Goal: Task Accomplishment & Management: Complete application form

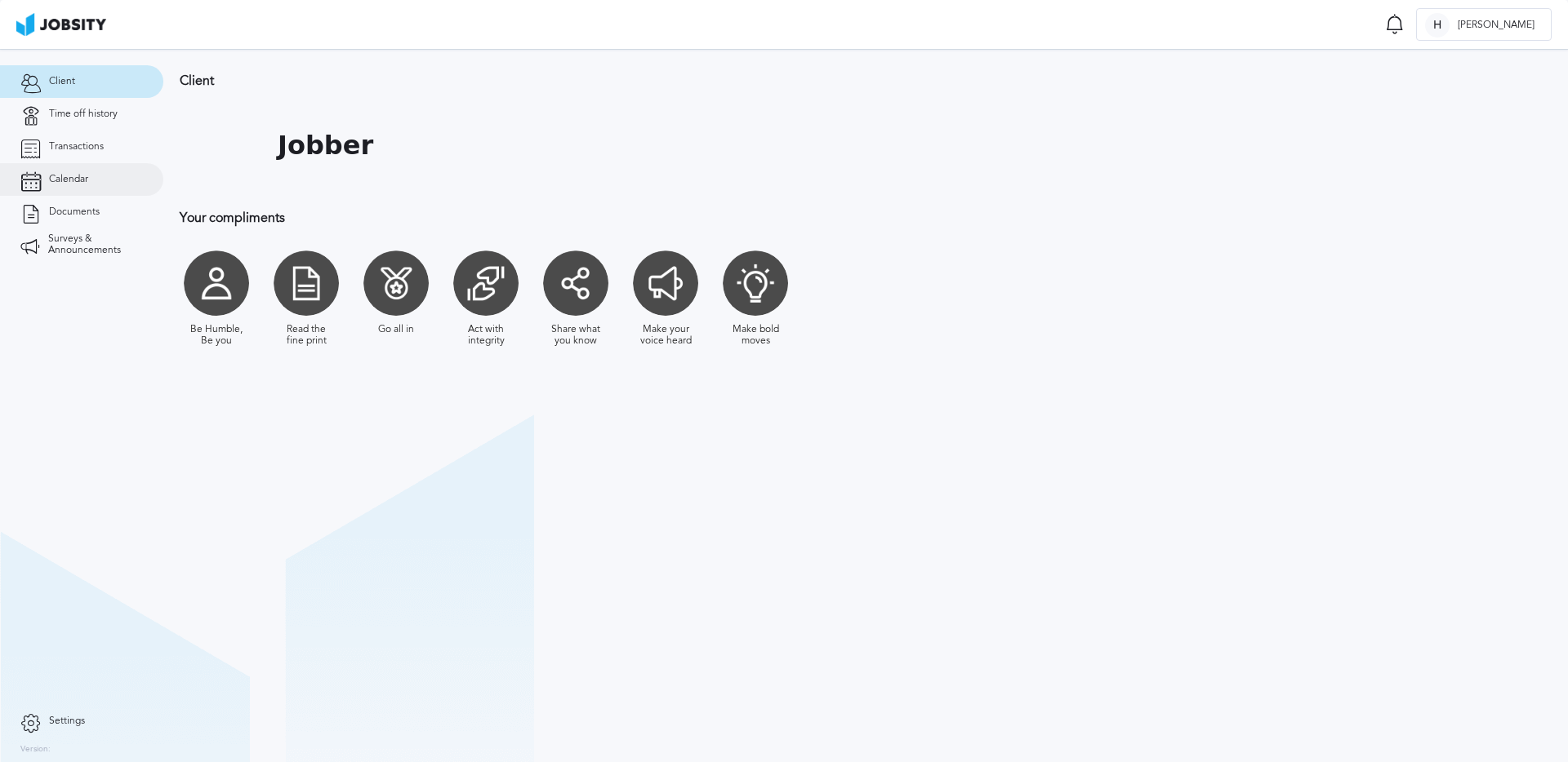
click at [65, 179] on span "Calendar" at bounding box center [69, 179] width 39 height 11
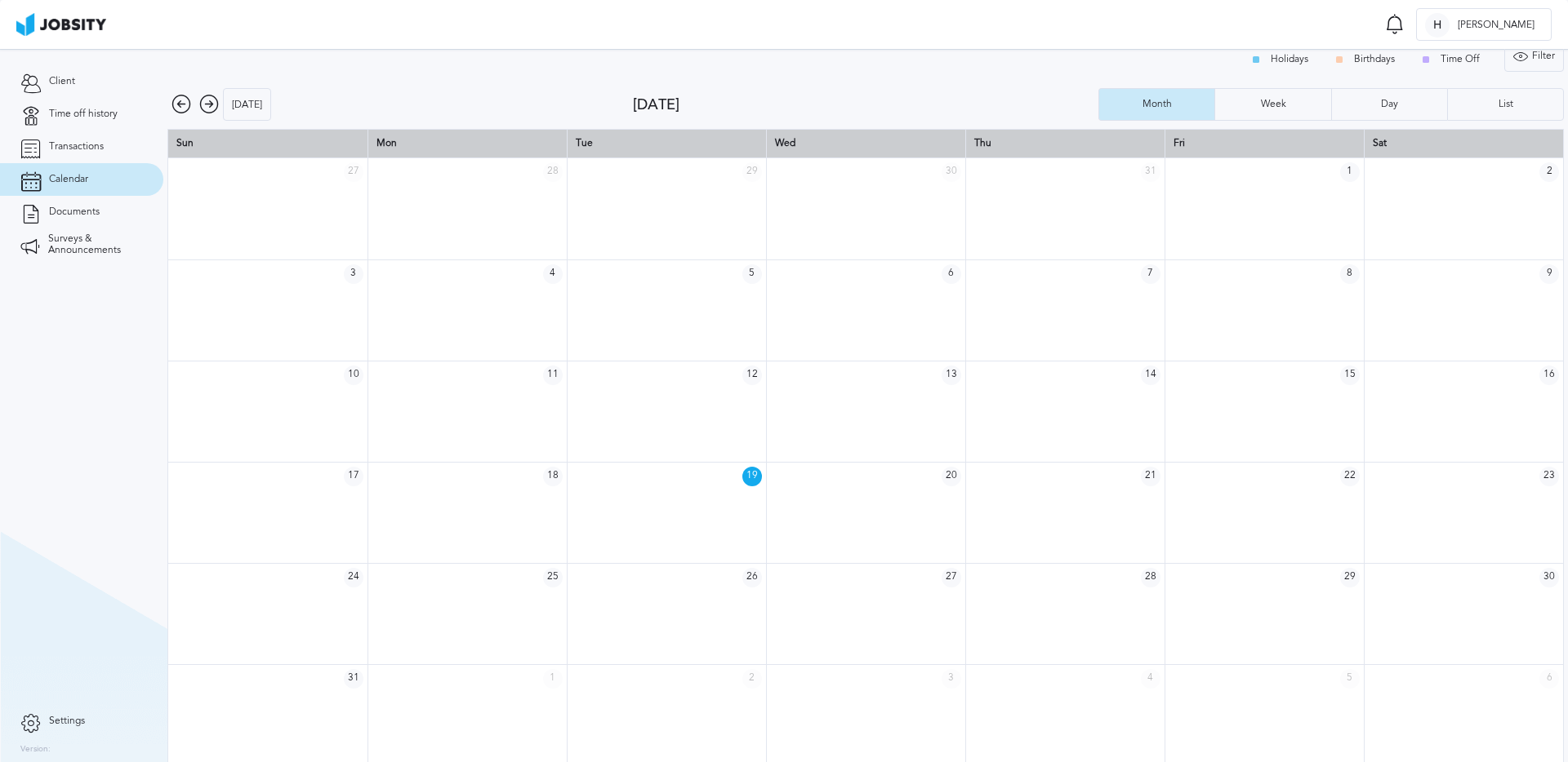
scroll to position [22, 0]
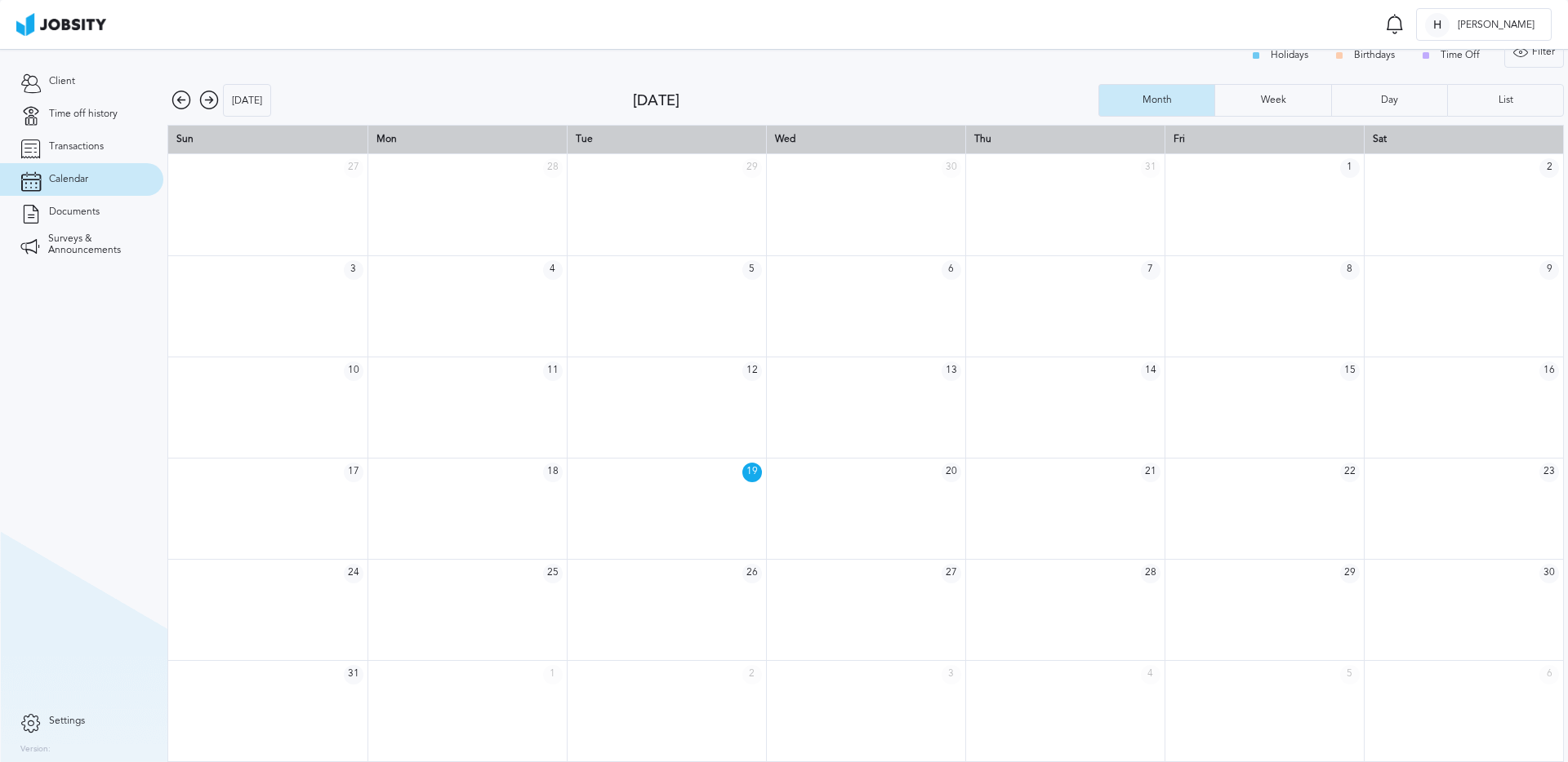
click at [213, 103] on icon at bounding box center [209, 101] width 19 height 19
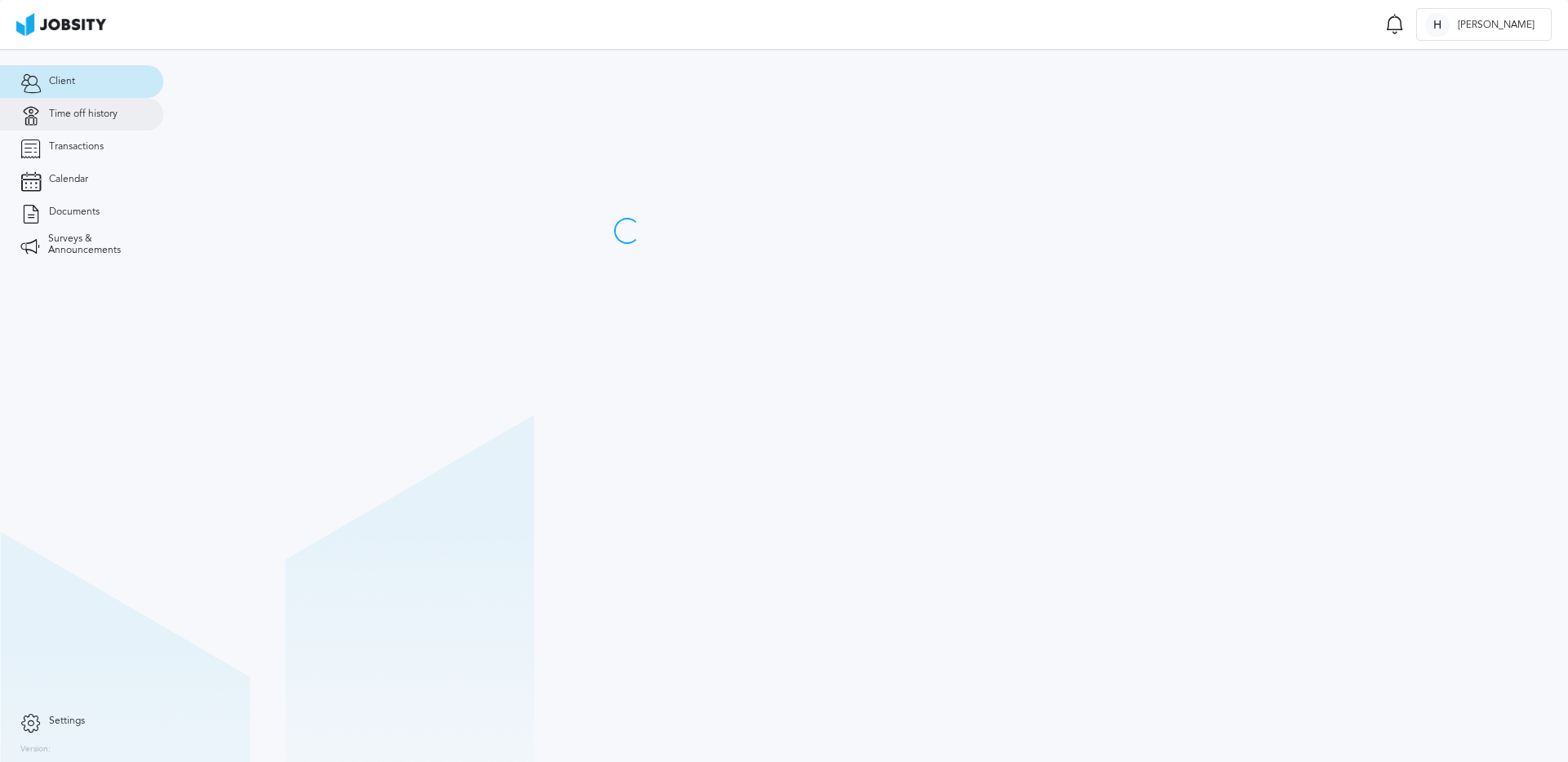
click at [85, 115] on span "Time off history" at bounding box center [84, 114] width 69 height 11
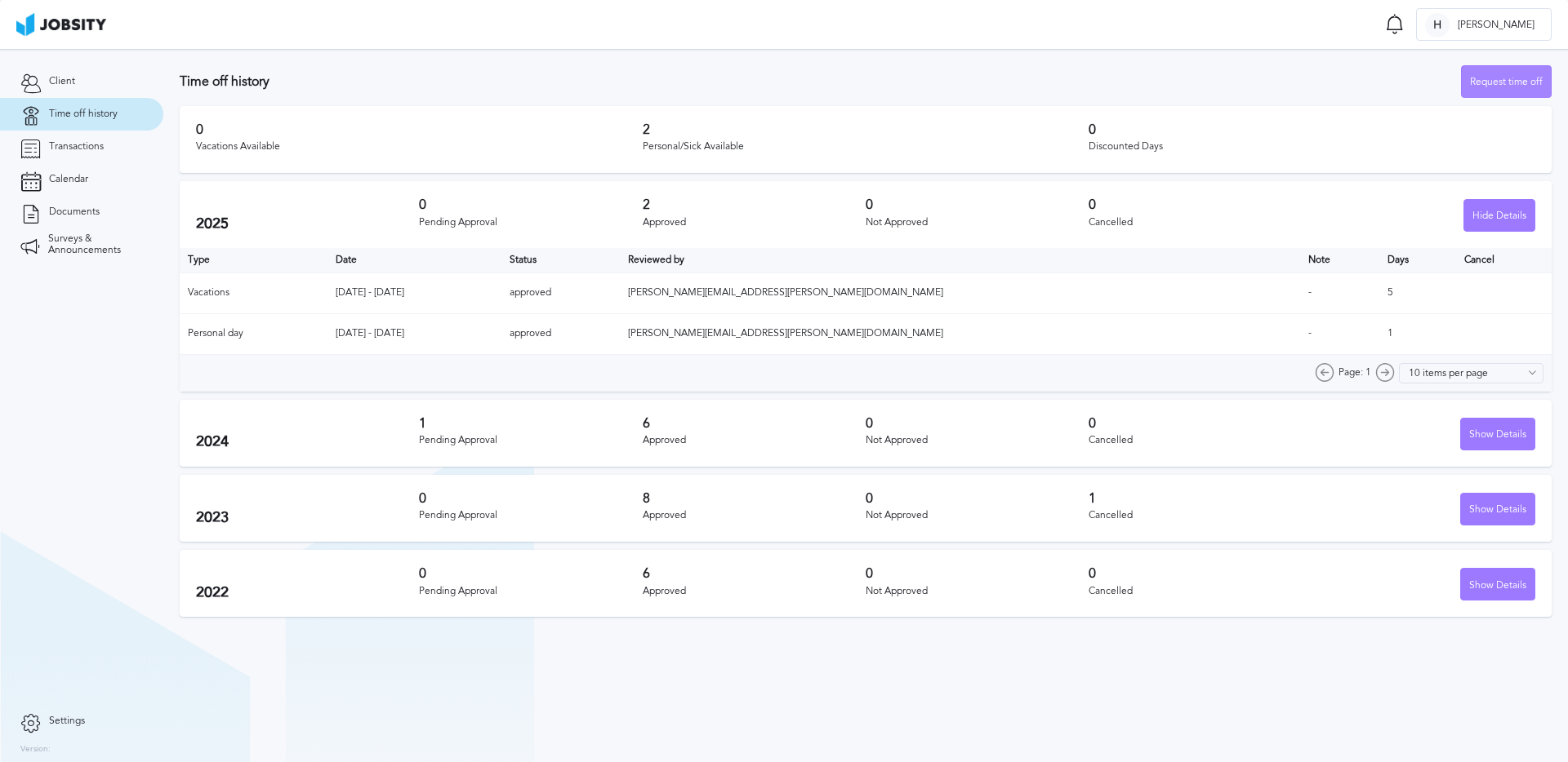
click at [1495, 81] on div "Request time off" at bounding box center [1506, 82] width 89 height 33
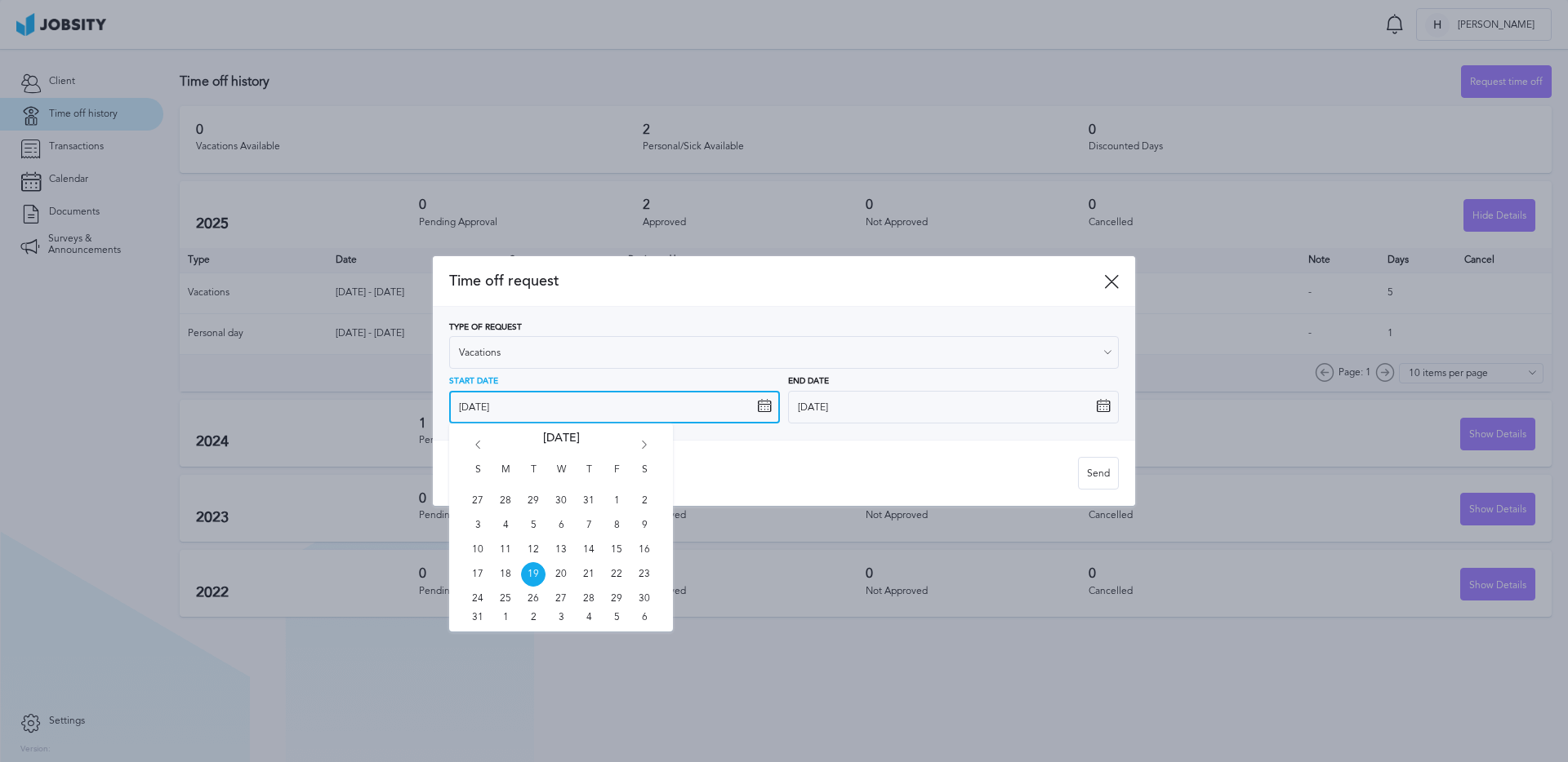
click at [626, 408] on input "[DATE]" at bounding box center [614, 407] width 331 height 33
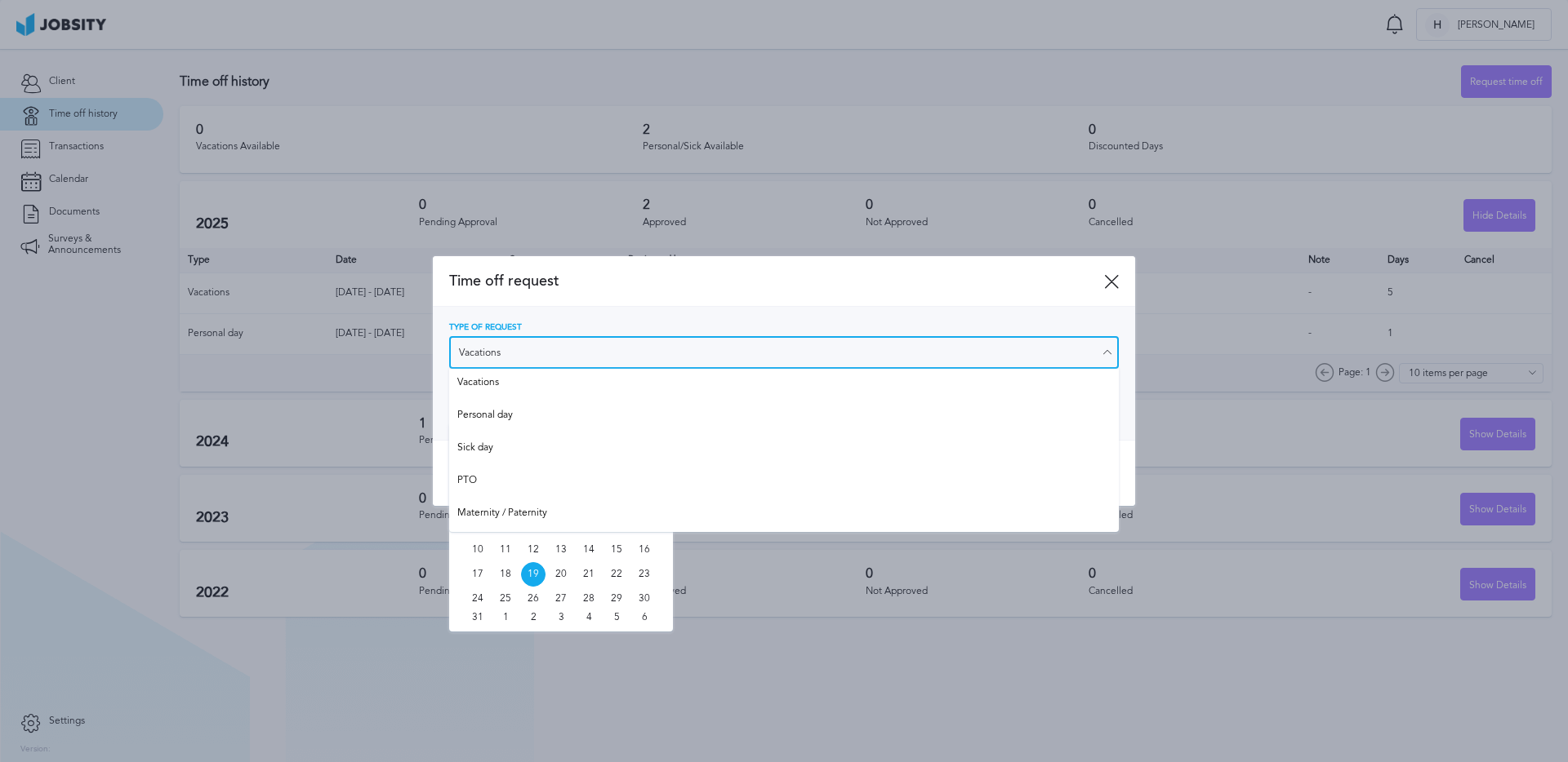
click at [577, 366] on input "Vacations" at bounding box center [784, 352] width 670 height 33
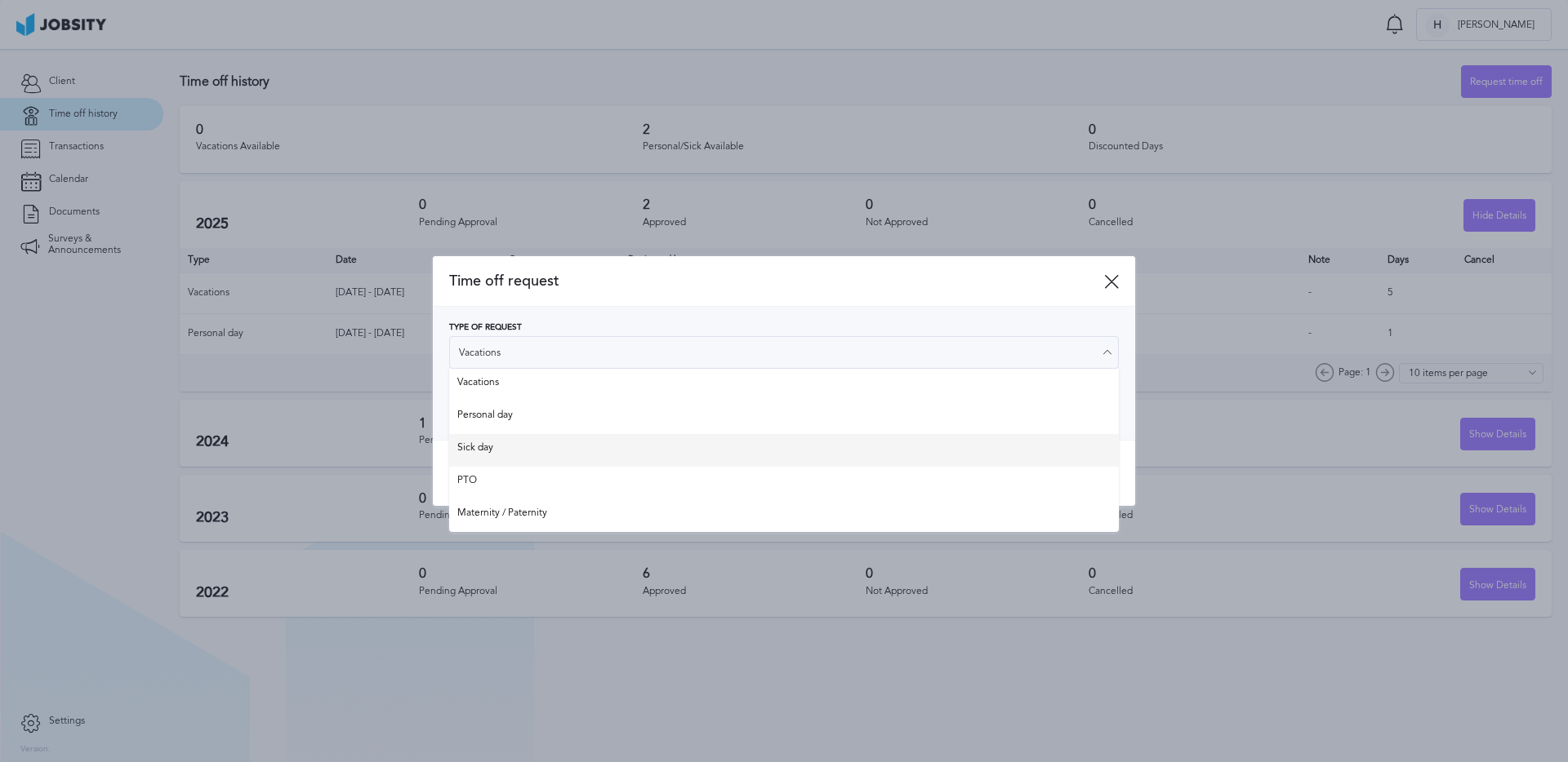
type input "Sick day"
click at [526, 444] on div "Time off request Type of Request Sick day Vacations Personal day Sick day PTO M…" at bounding box center [784, 381] width 702 height 250
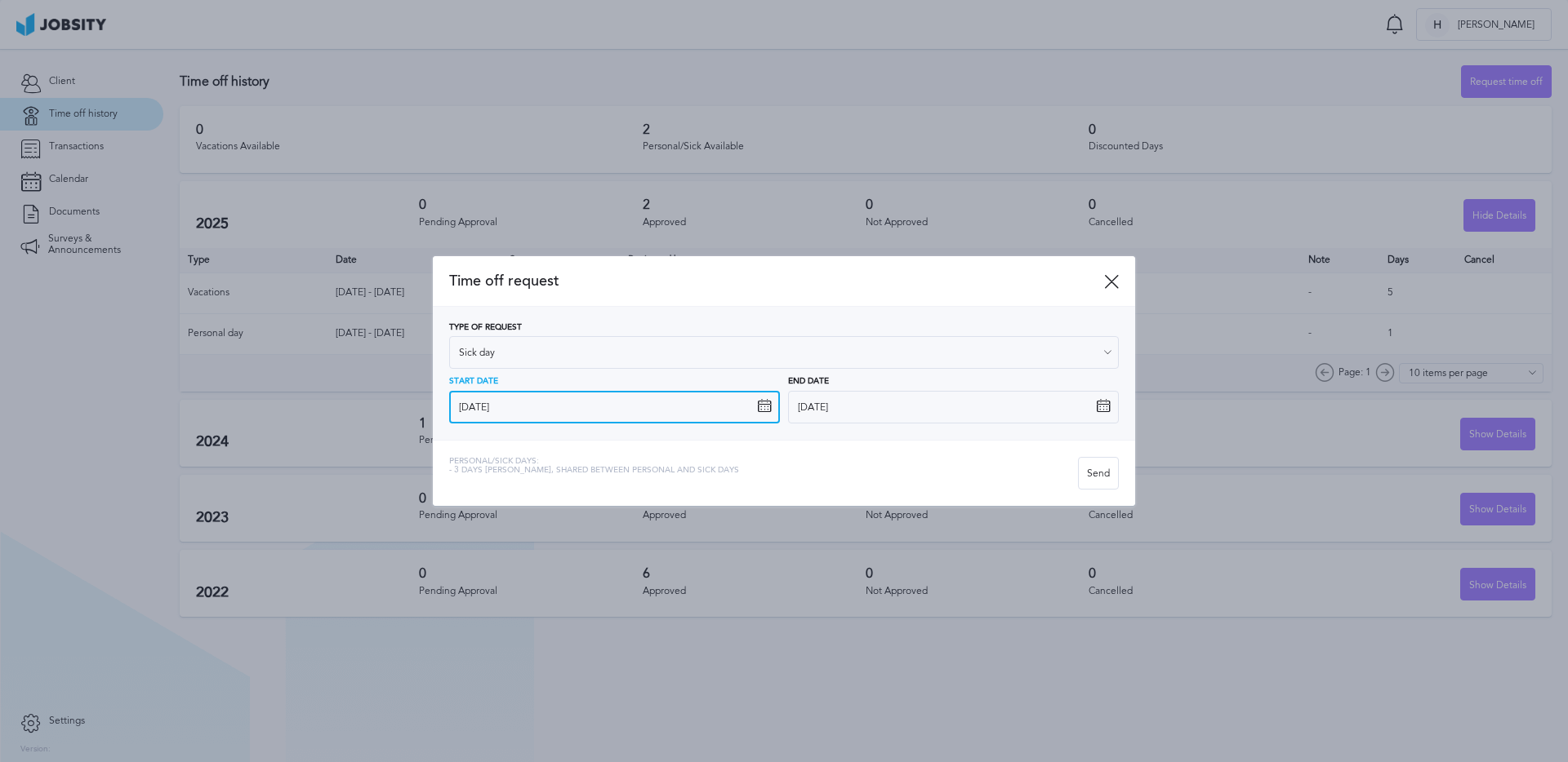
click at [543, 417] on input "[DATE]" at bounding box center [614, 407] width 331 height 33
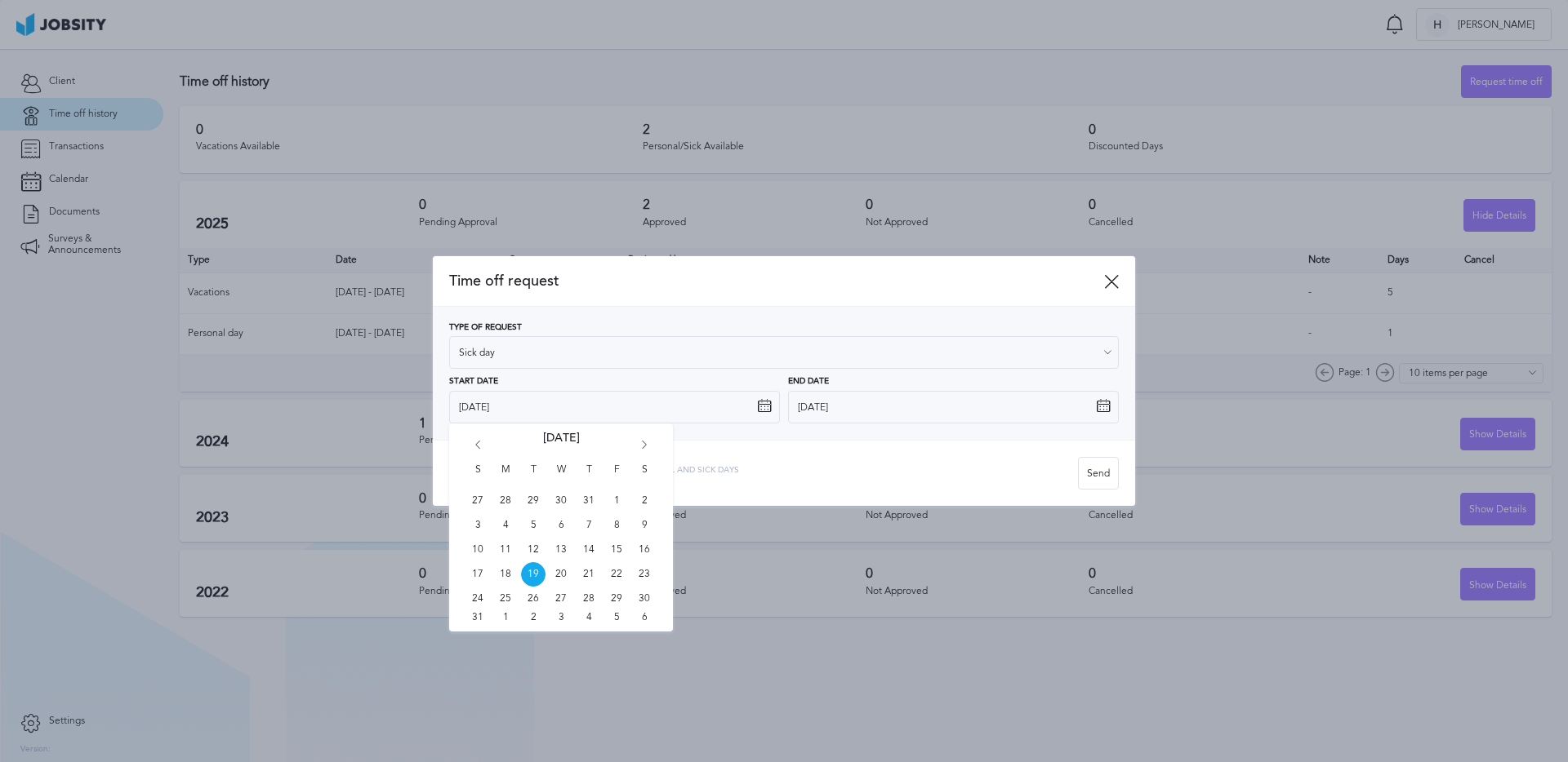
click at [475, 444] on icon "Go back 1 month" at bounding box center [477, 448] width 15 height 15
click at [557, 598] on span "30" at bounding box center [561, 599] width 25 height 25
type input "[DATE]"
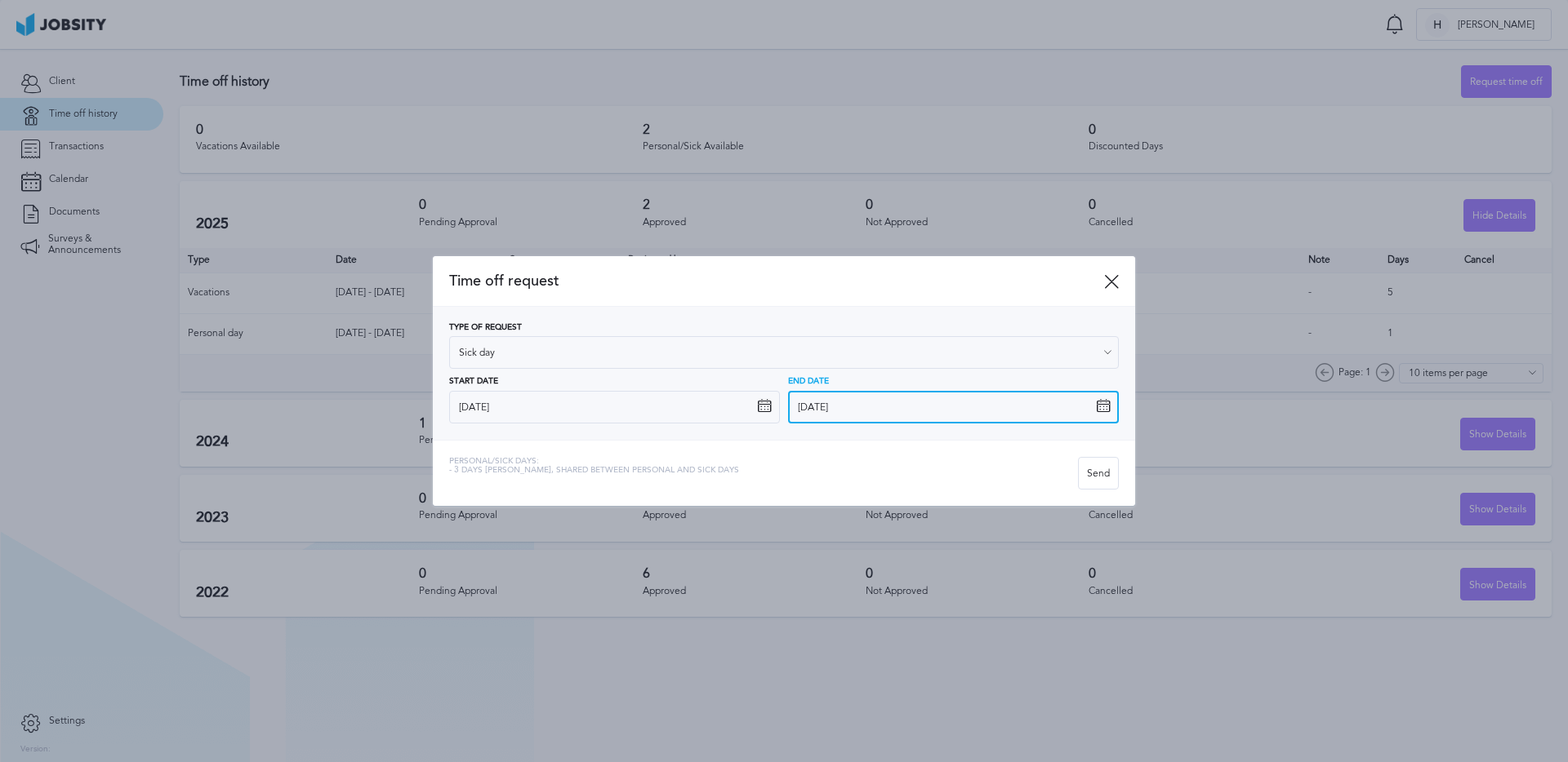
click at [837, 404] on input "[DATE]" at bounding box center [953, 407] width 331 height 33
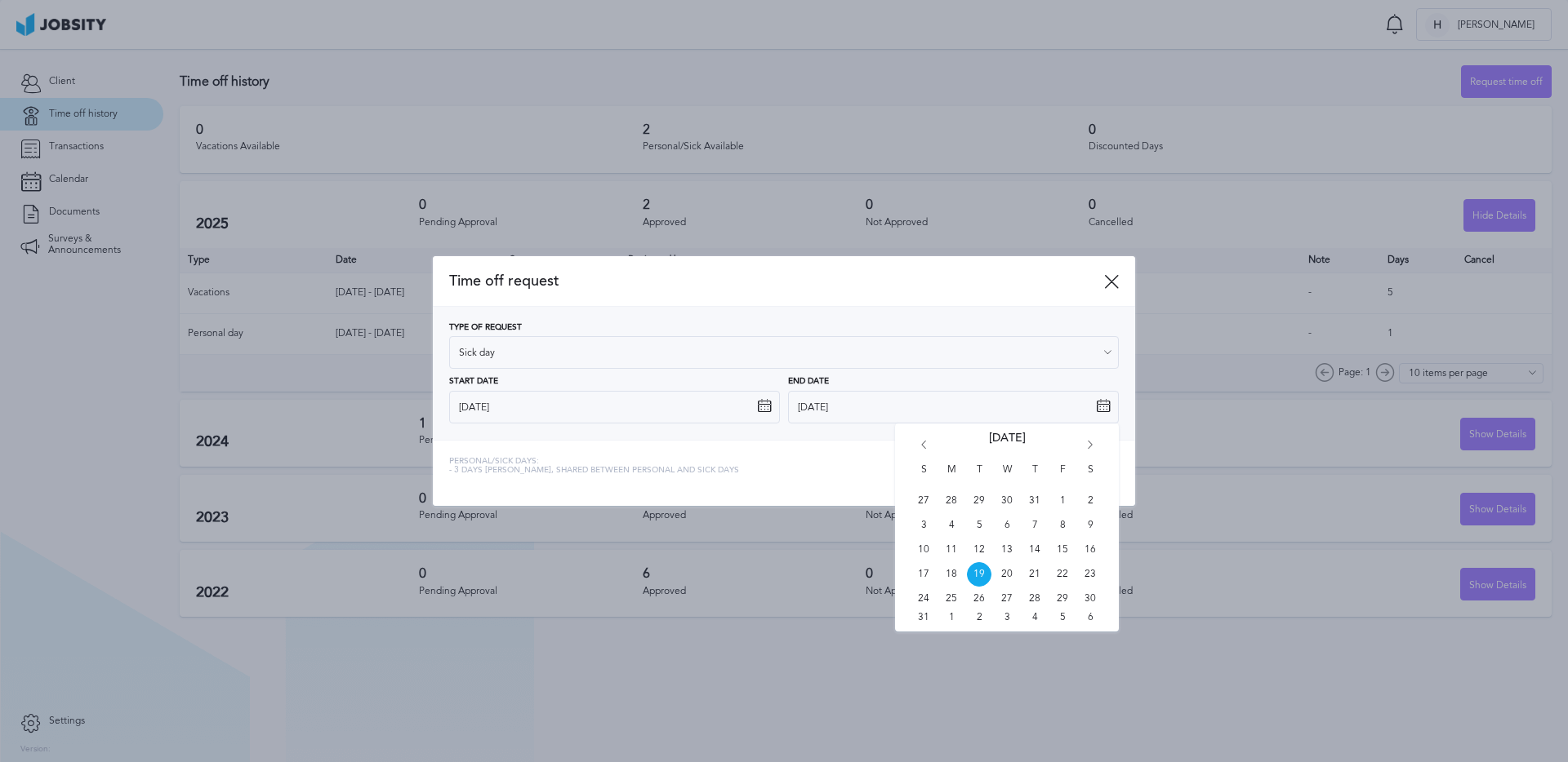
click at [919, 445] on icon "Go back 1 month" at bounding box center [923, 448] width 15 height 15
click at [1006, 600] on span "30" at bounding box center [1007, 599] width 25 height 25
type input "[DATE]"
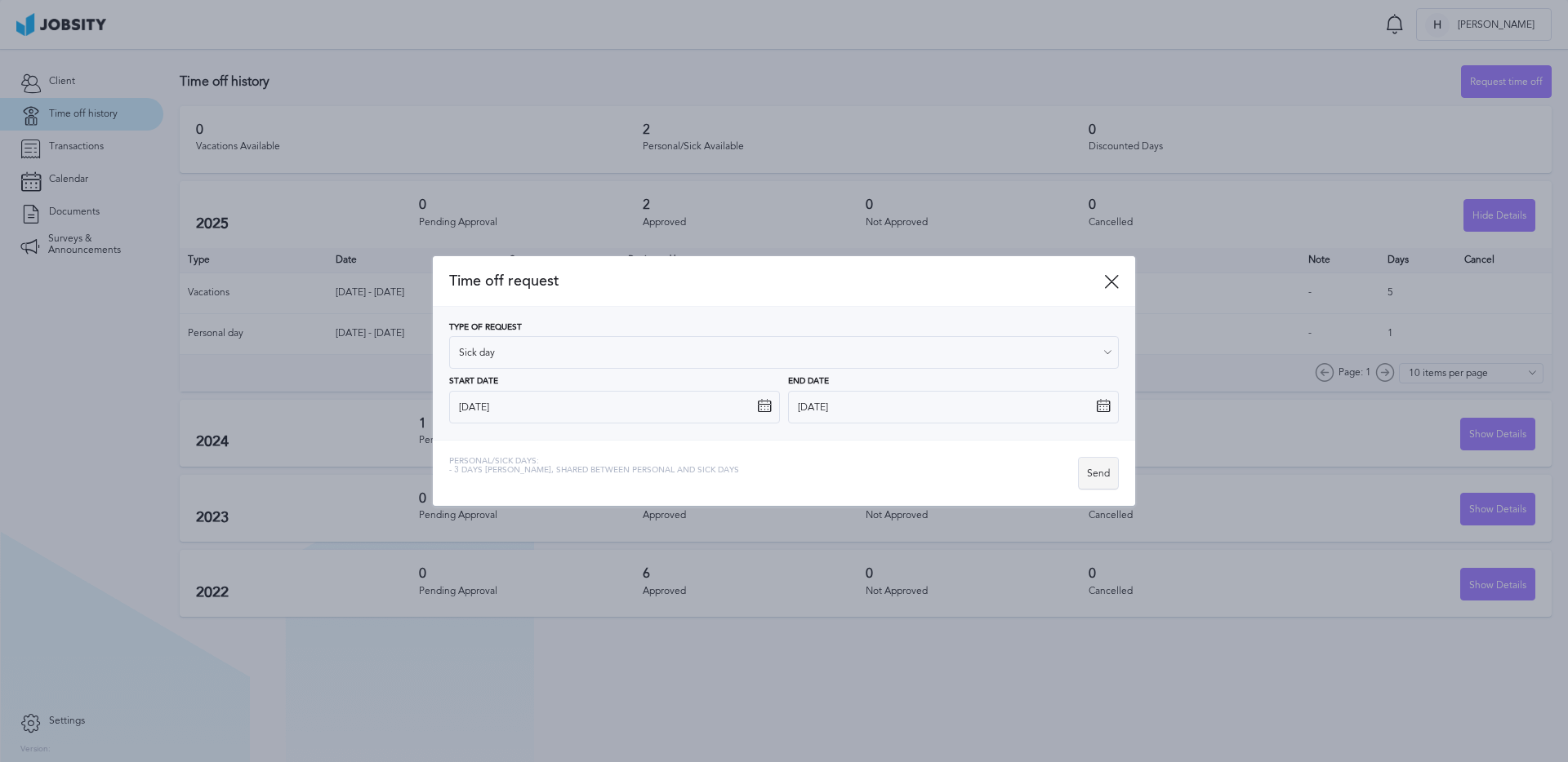
click at [1101, 474] on div "Send" at bounding box center [1098, 474] width 39 height 33
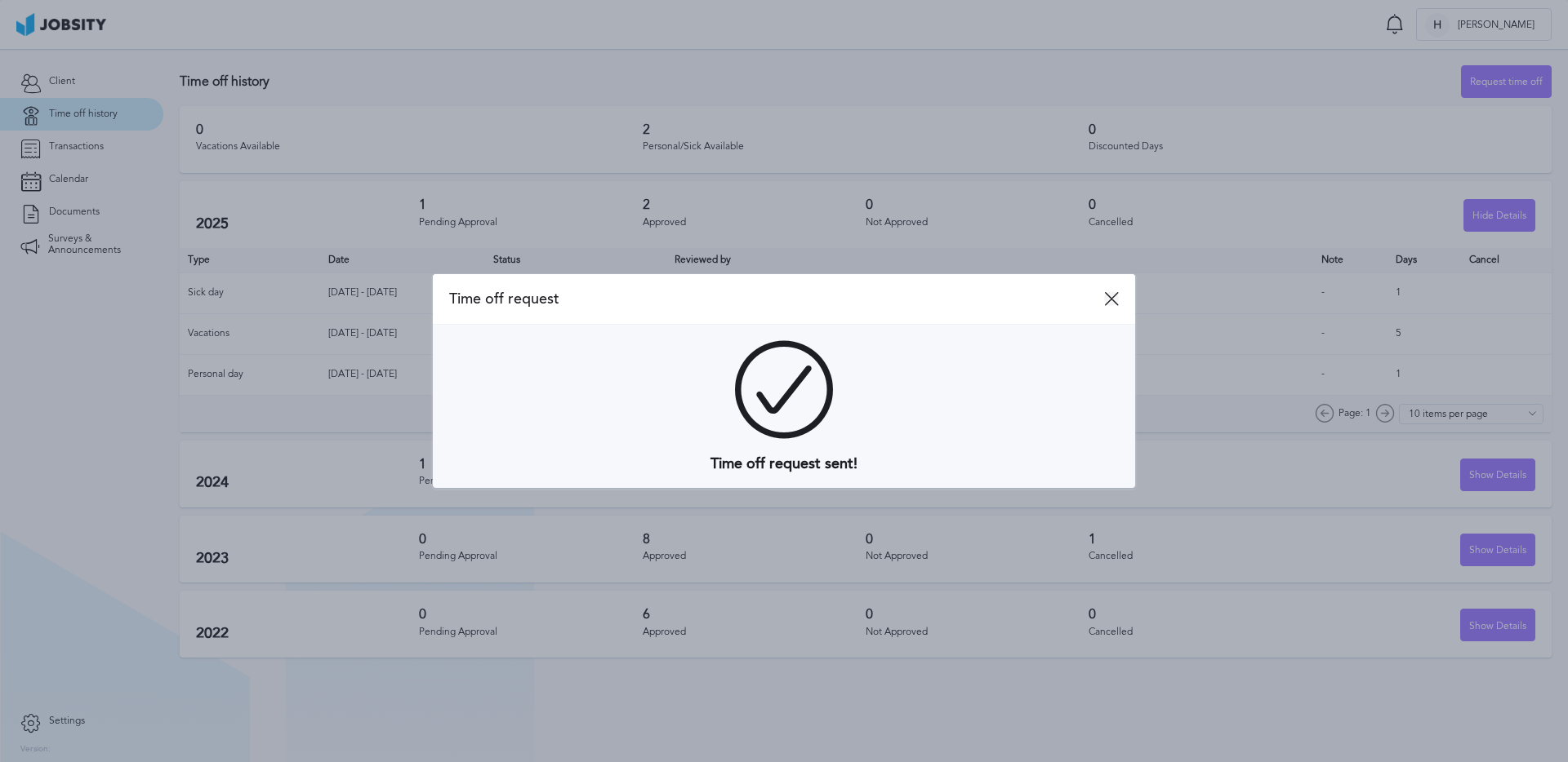
click at [1114, 303] on icon at bounding box center [1111, 298] width 15 height 15
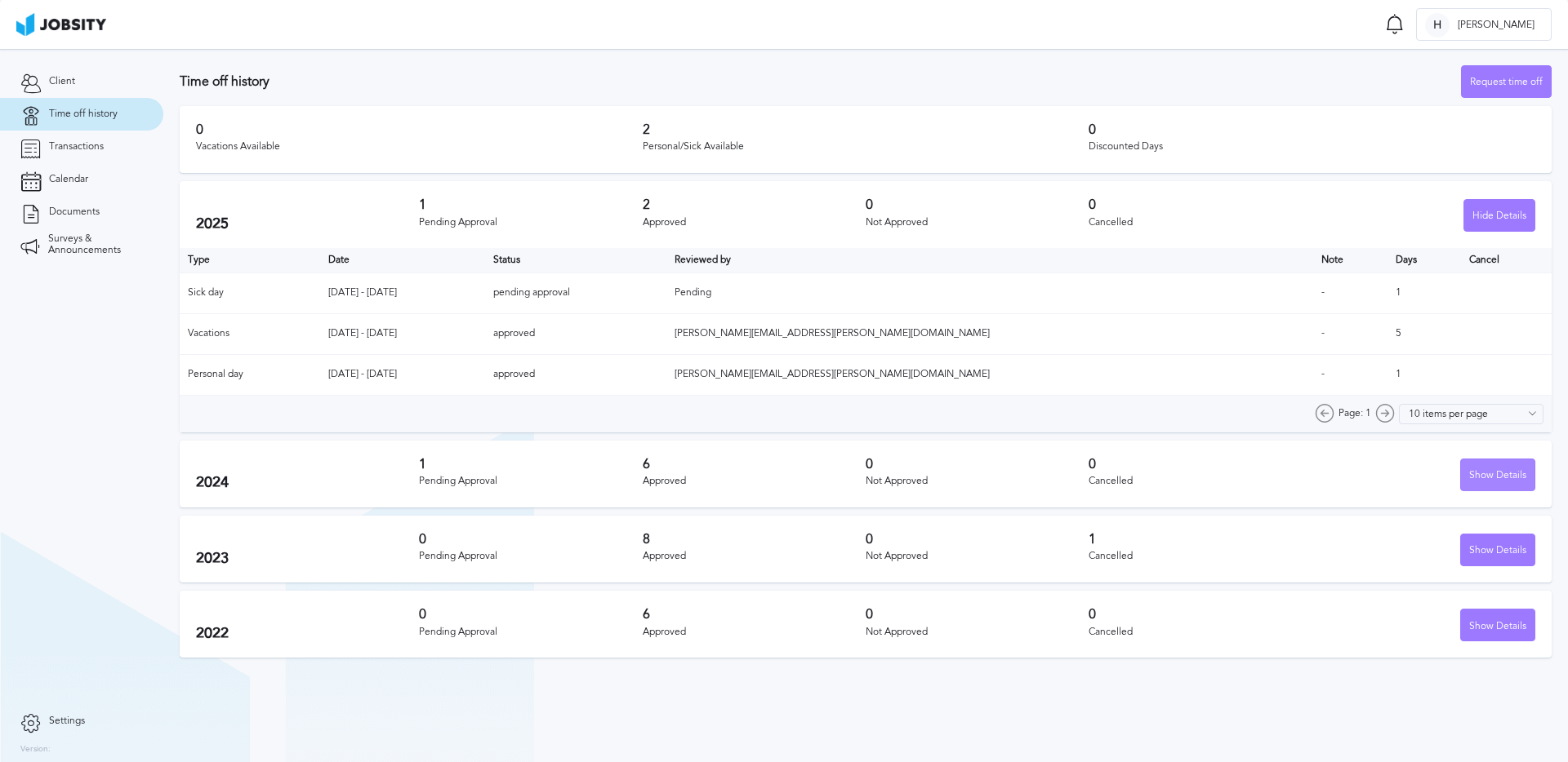
click at [1477, 476] on div "Show Details" at bounding box center [1497, 475] width 73 height 33
